Goal: Communication & Community: Participate in discussion

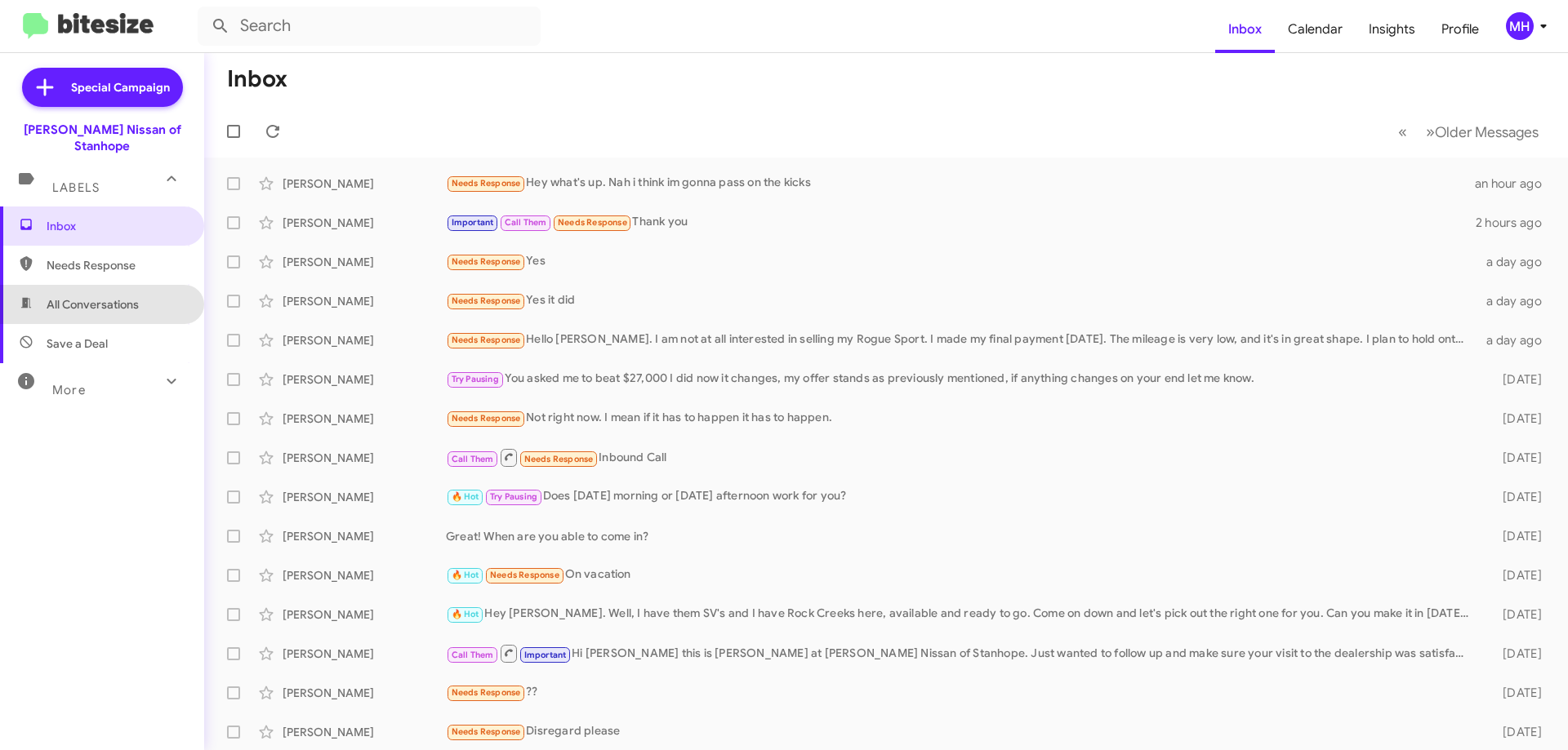
click at [133, 296] on span "All Conversations" at bounding box center [93, 304] width 92 height 16
type input "in:all-conversations"
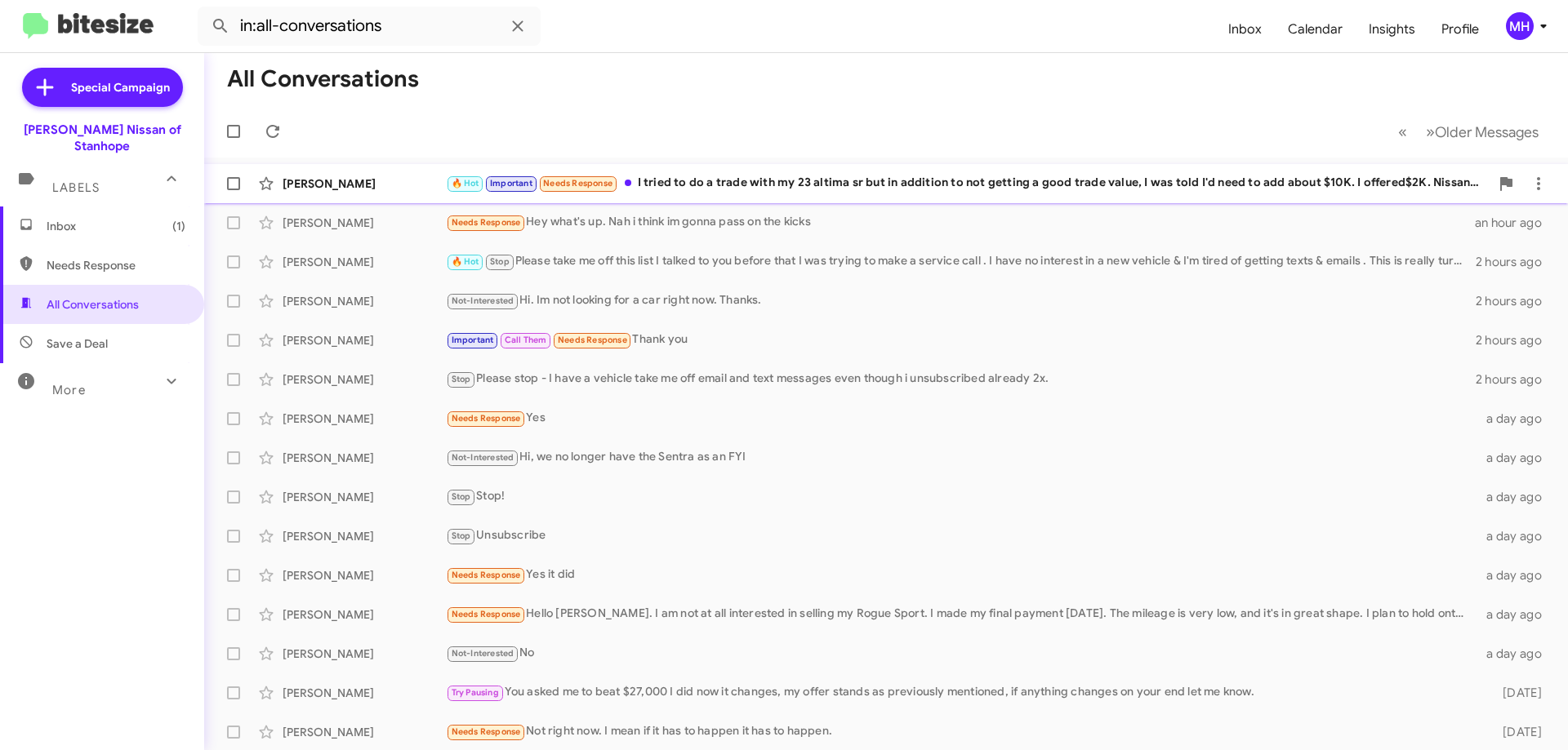
click at [810, 179] on div "🔥 Hot Important Needs Response I tried to do a trade with my 23 altima sr but i…" at bounding box center [967, 183] width 1044 height 19
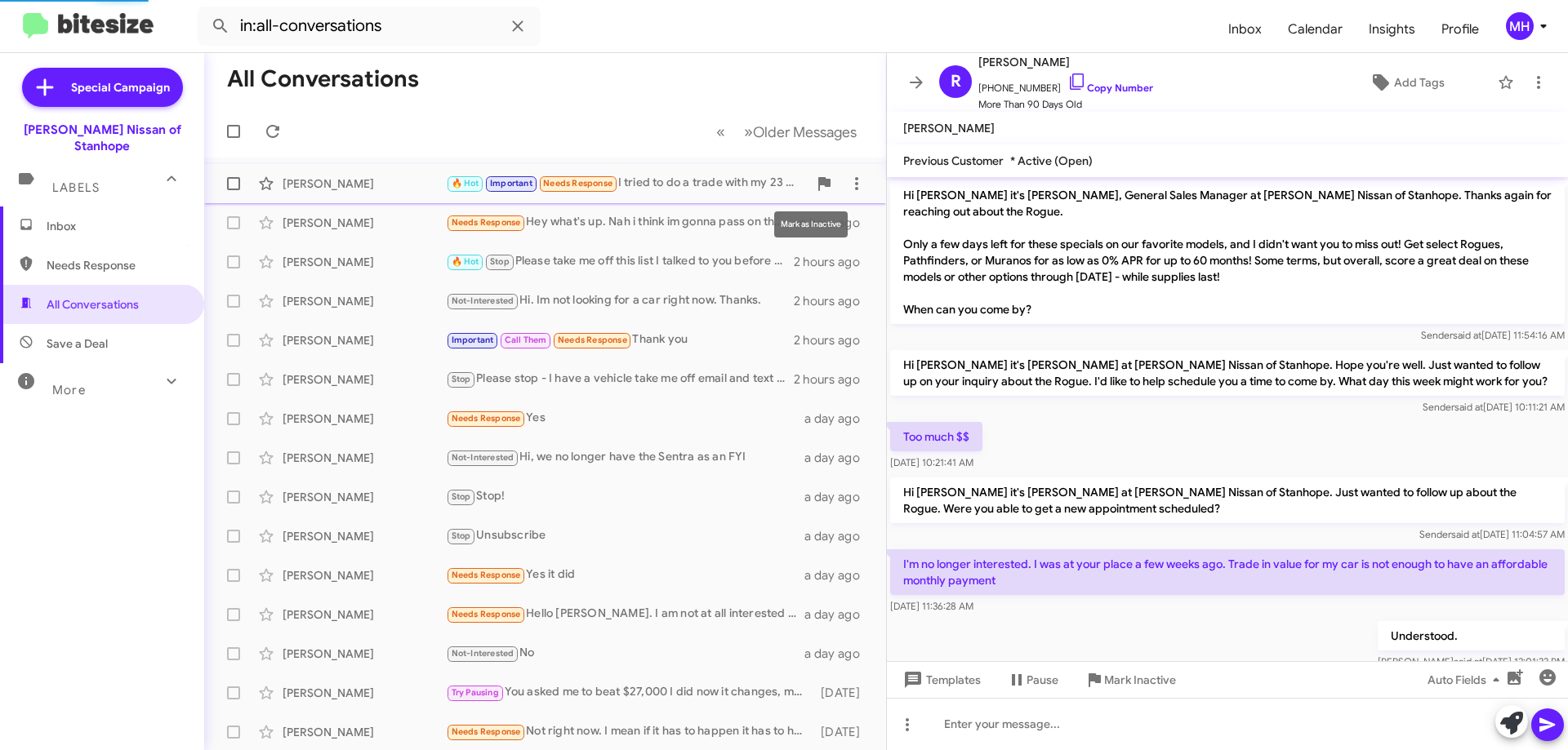
scroll to position [730, 0]
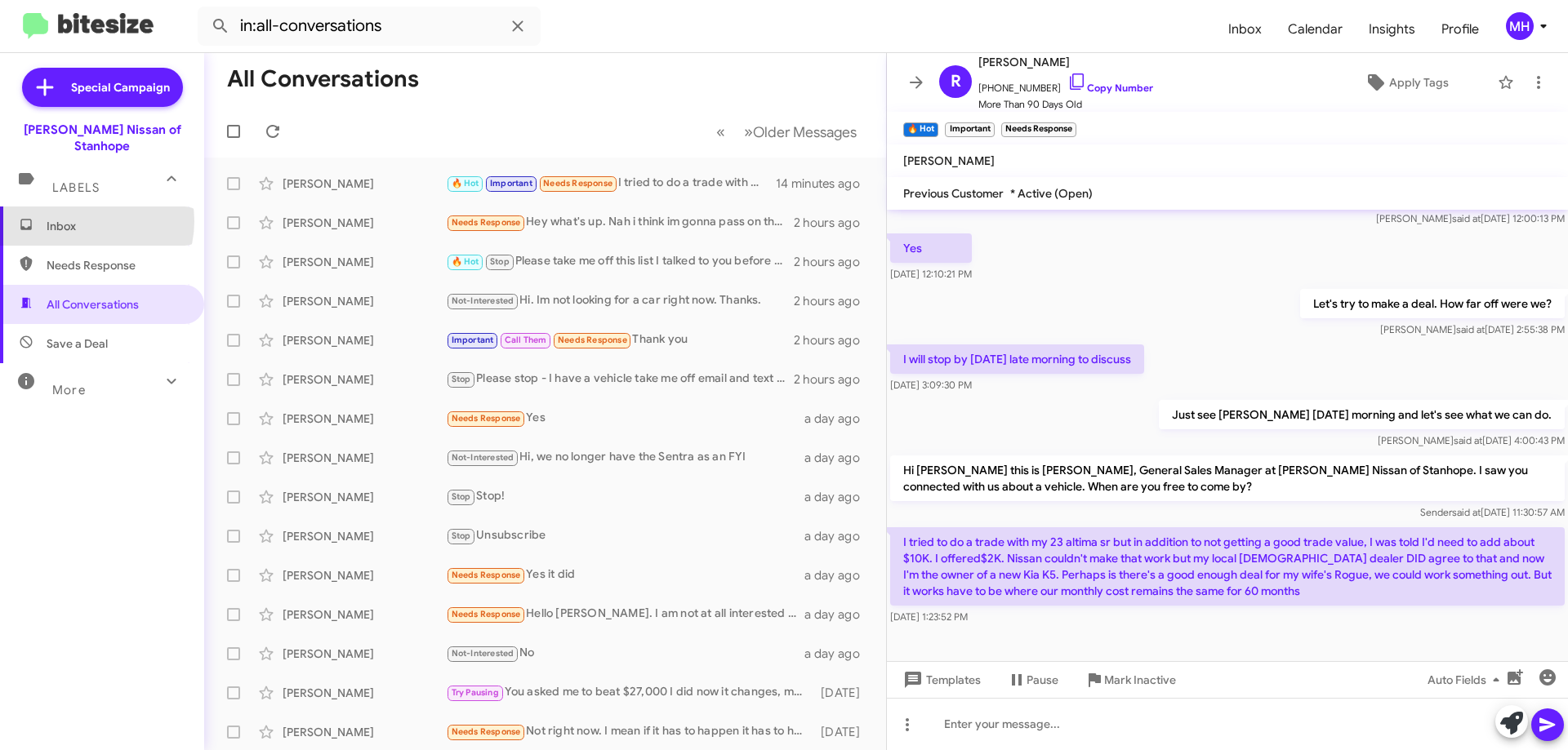
click at [84, 218] on span "Inbox" at bounding box center [116, 225] width 139 height 16
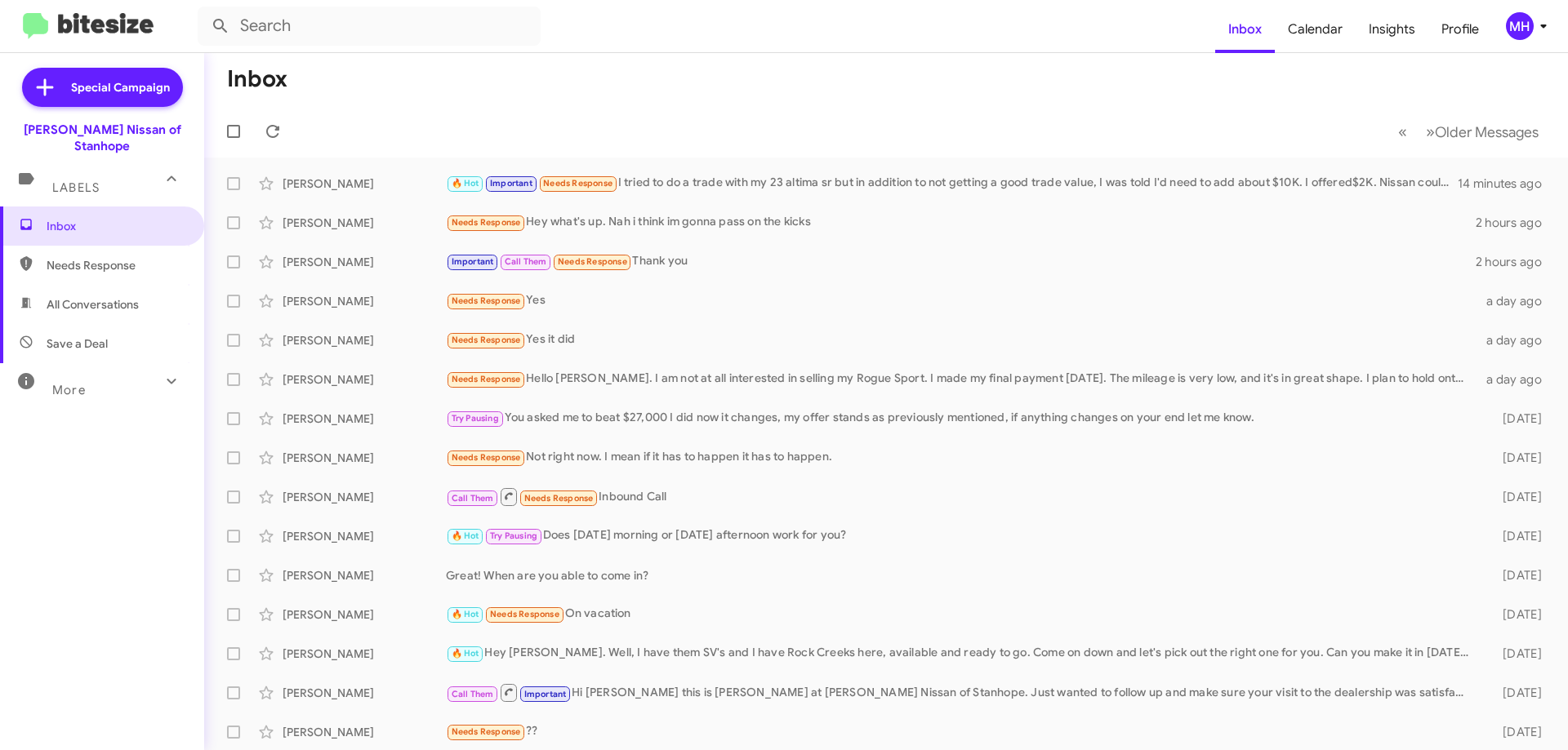
click at [96, 296] on span "All Conversations" at bounding box center [93, 304] width 92 height 16
type input "in:all-conversations"
